Goal: Find specific page/section: Find specific page/section

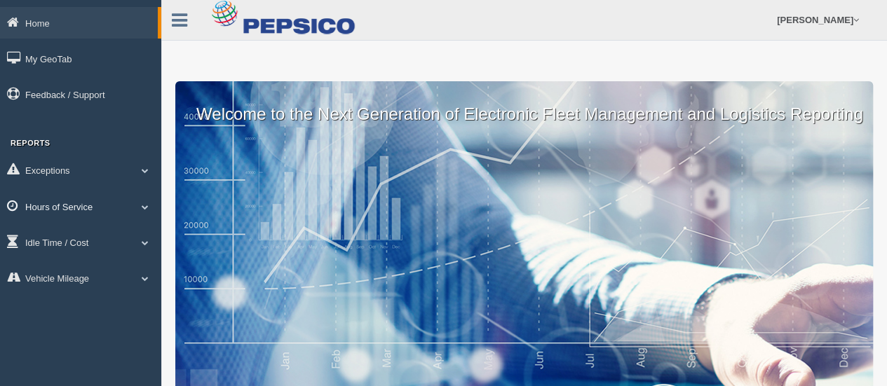
drag, startPoint x: 89, startPoint y: 206, endPoint x: 102, endPoint y: 221, distance: 19.9
click at [89, 206] on link "Hours of Service" at bounding box center [80, 207] width 161 height 32
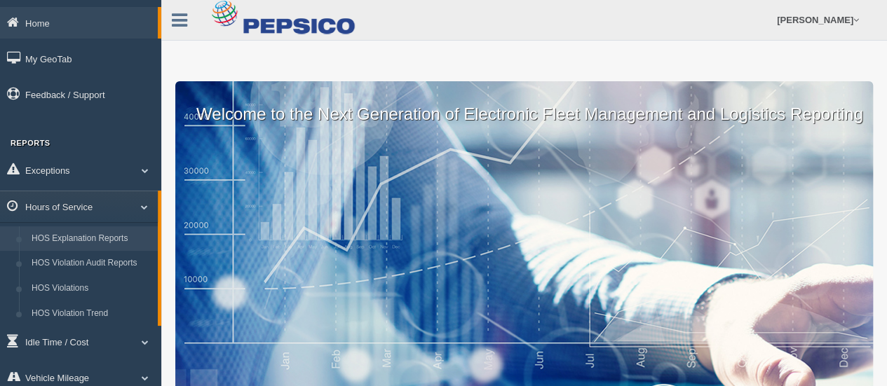
click at [128, 246] on link "HOS Explanation Reports" at bounding box center [91, 238] width 133 height 25
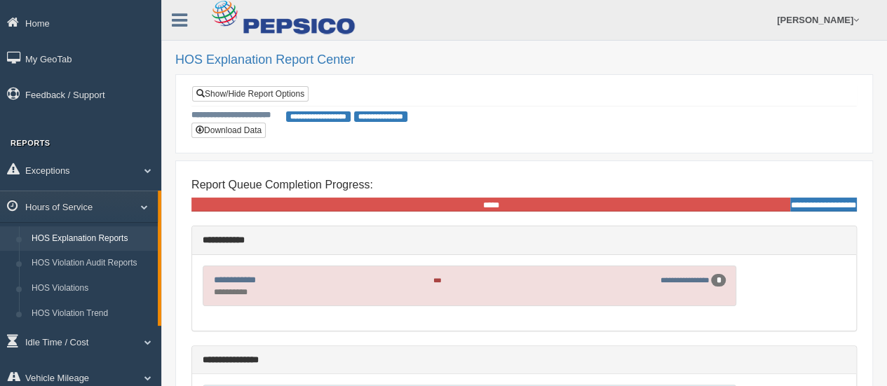
scroll to position [70, 0]
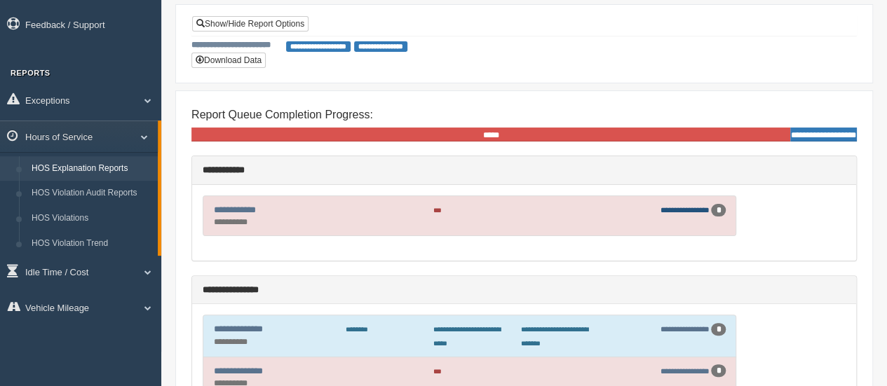
click at [673, 210] on link "**********" at bounding box center [684, 210] width 49 height 8
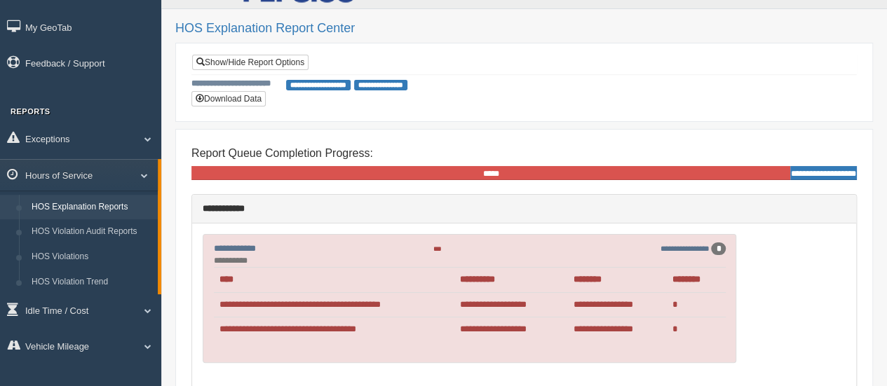
scroll to position [0, 0]
